Goal: Navigation & Orientation: Find specific page/section

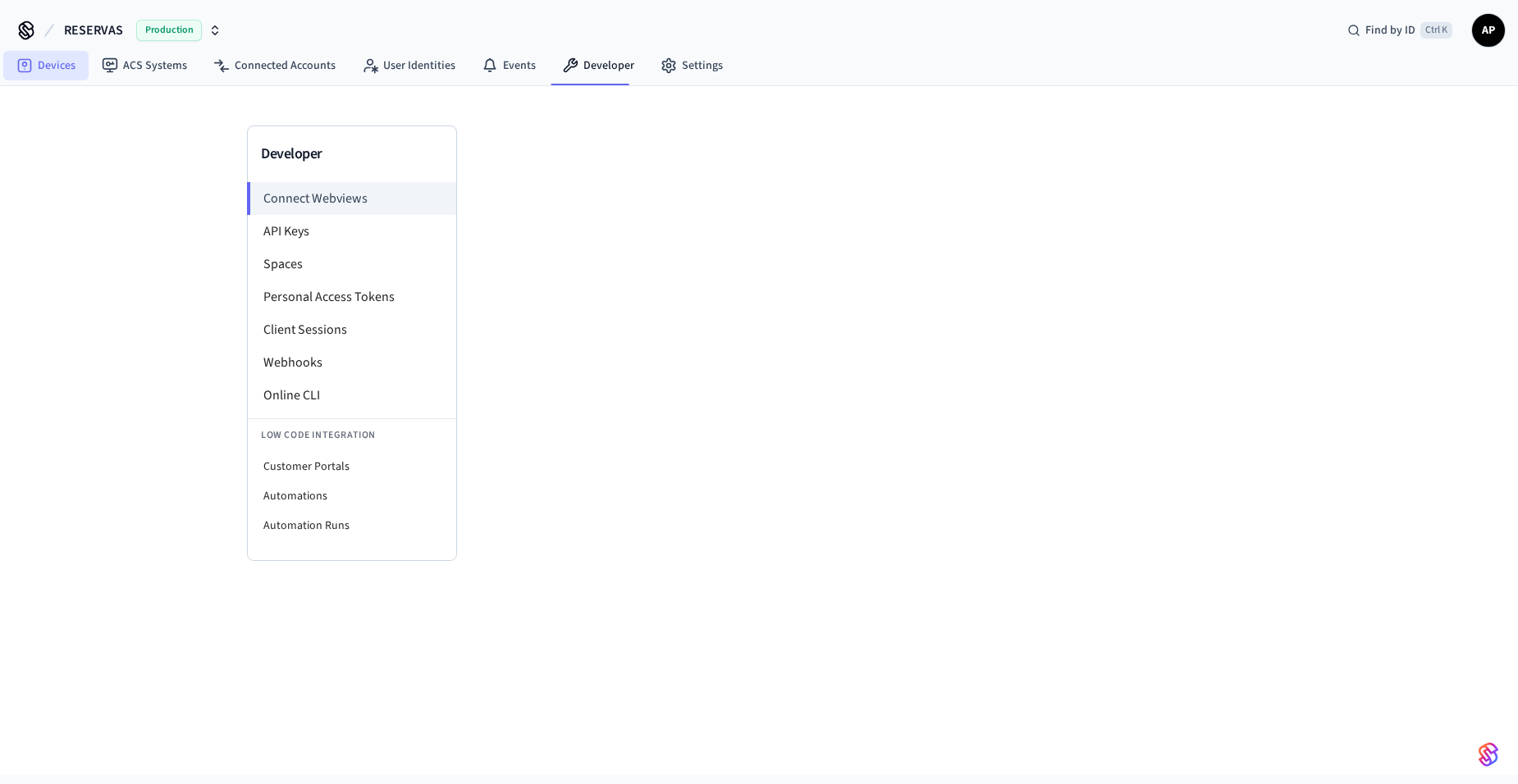
click at [44, 65] on link "Devices" at bounding box center [46, 65] width 85 height 29
